Goal: Task Accomplishment & Management: Use online tool/utility

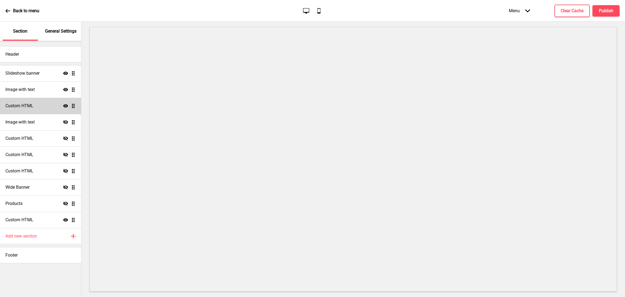
click at [24, 106] on h4 "Custom HTML" at bounding box center [19, 106] width 28 height 6
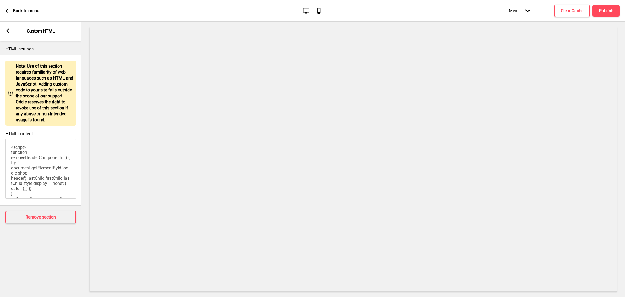
click at [5, 31] on div "Arrow left" at bounding box center [7, 31] width 5 height 6
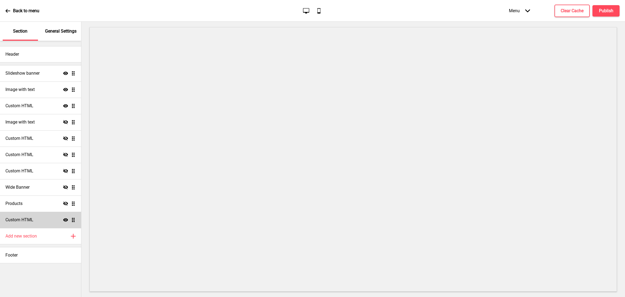
click at [36, 215] on div "Custom HTML Show Drag" at bounding box center [40, 220] width 81 height 16
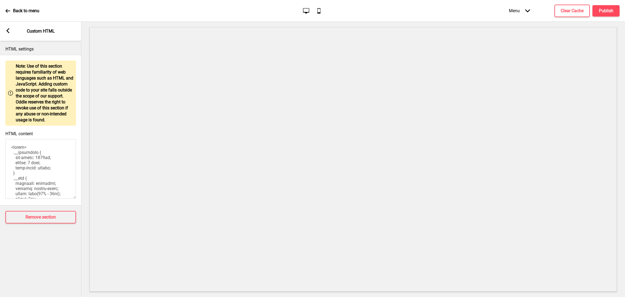
click at [42, 154] on textarea "HTML content" at bounding box center [40, 169] width 71 height 60
click at [4, 29] on div "Arrow left Custom HTML" at bounding box center [40, 31] width 81 height 19
